Goal: Information Seeking & Learning: Learn about a topic

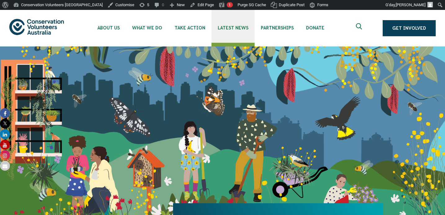
click at [225, 33] on link "Latest News" at bounding box center [232, 26] width 43 height 33
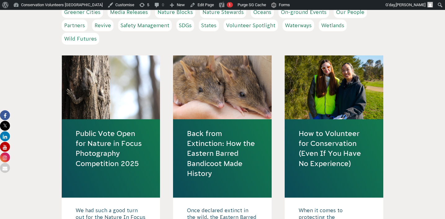
scroll to position [239, 0]
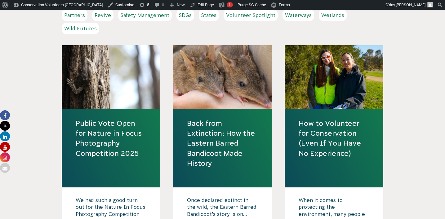
click at [128, 127] on link "Public Vote Open for Nature in Focus Photography Competition 2025" at bounding box center [111, 138] width 71 height 40
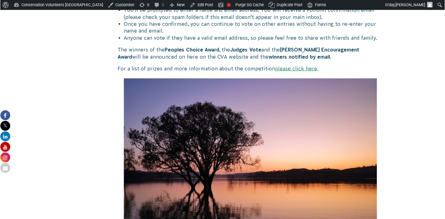
scroll to position [446, 0]
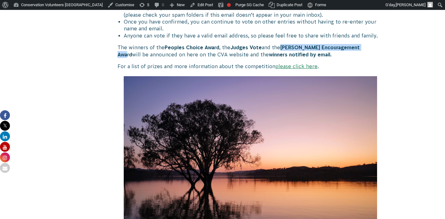
drag, startPoint x: 367, startPoint y: 48, endPoint x: 283, endPoint y: 48, distance: 83.9
click at [283, 48] on strong "Lyn Beazley Encouragement Award" at bounding box center [238, 51] width 242 height 12
copy strong "Lyn Beazley Encouragement Award"
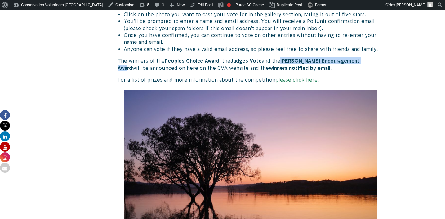
scroll to position [418, 0]
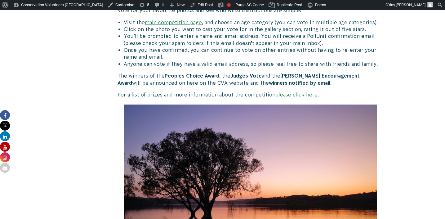
click at [242, 75] on strong "Judges Vote" at bounding box center [245, 76] width 31 height 6
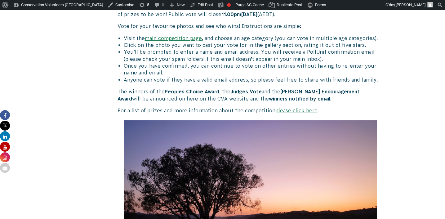
scroll to position [406, 0]
